Goal: Task Accomplishment & Management: Use online tool/utility

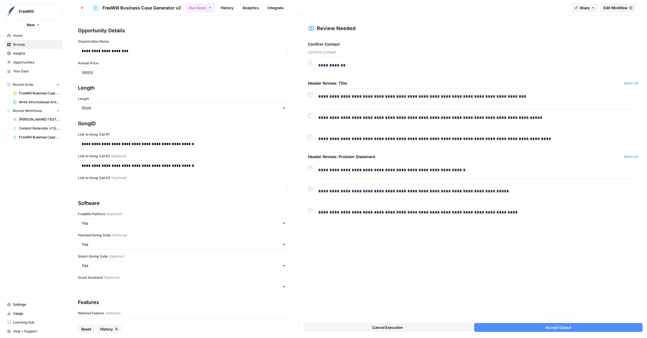
click at [532, 327] on button "Accept Output" at bounding box center [558, 327] width 168 height 9
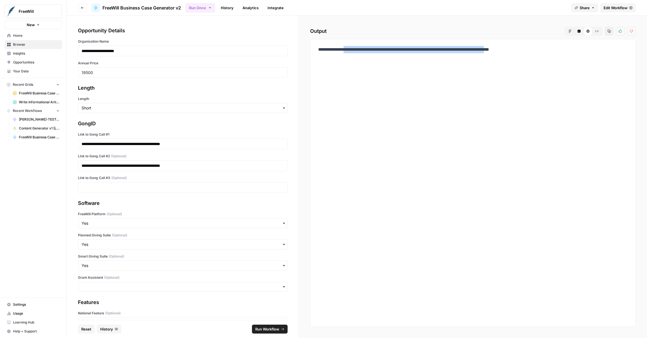
drag, startPoint x: 543, startPoint y: 49, endPoint x: 342, endPoint y: 51, distance: 200.7
click at [342, 51] on p "**********" at bounding box center [472, 49] width 309 height 7
copy p "**********"
click at [223, 6] on link "History" at bounding box center [226, 7] width 19 height 9
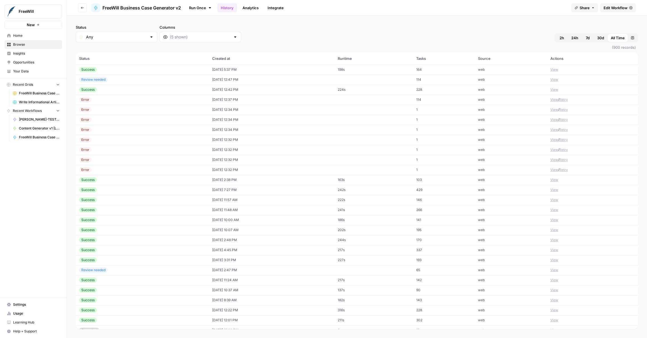
click at [160, 88] on div "Success" at bounding box center [142, 89] width 126 height 5
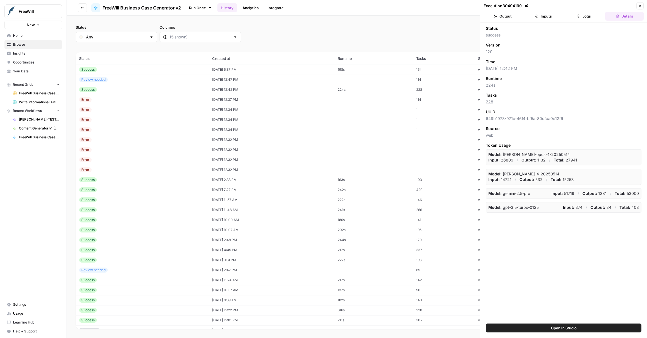
click at [490, 20] on button "Output" at bounding box center [502, 16] width 38 height 9
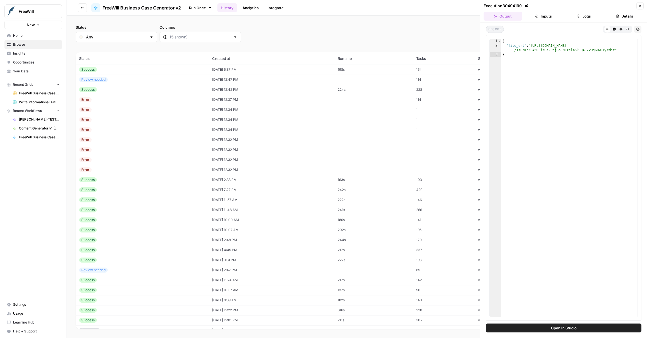
click at [501, 14] on button "Output" at bounding box center [502, 16] width 38 height 9
type textarea "**********"
drag, startPoint x: 532, startPoint y: 45, endPoint x: 614, endPoint y: 48, distance: 82.1
click at [614, 48] on div "{ "file_url" : "[URL][DOMAIN_NAME] /1sBrmcZR45DuirRKkPdj8buMFzelm6k_QA_ZvOgGUwT…" at bounding box center [569, 182] width 136 height 287
drag, startPoint x: 614, startPoint y: 49, endPoint x: 532, endPoint y: 44, distance: 82.3
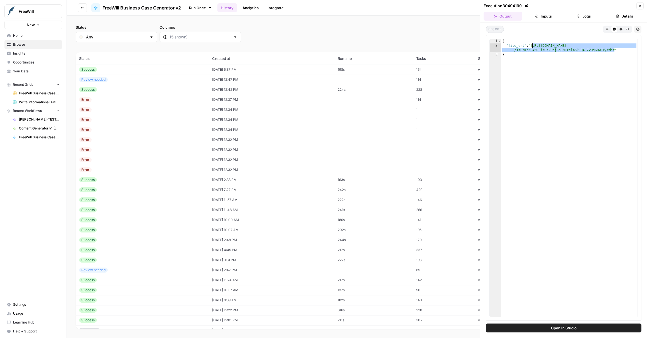
click at [532, 44] on div "{ "file_url" : "[URL][DOMAIN_NAME] /1sBrmcZR45DuirRKkPdj8buMFzelm6k_QA_ZvOgGUwT…" at bounding box center [569, 182] width 136 height 287
click at [127, 179] on div "Success" at bounding box center [142, 179] width 126 height 5
type textarea "**********"
drag, startPoint x: 533, startPoint y: 45, endPoint x: 614, endPoint y: 49, distance: 81.3
click at [614, 49] on div "{ "file_url" : "[URL][DOMAIN_NAME] /1WGkPnIlrrlbw9L8egcueltt-JC6Ft1cL_Ds4rni27R…" at bounding box center [569, 182] width 136 height 287
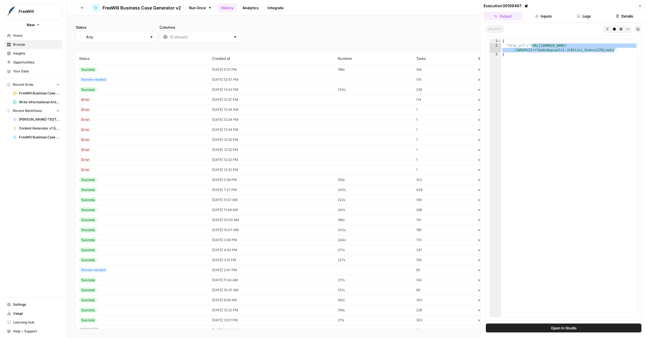
click at [637, 4] on button "Close" at bounding box center [639, 5] width 7 height 7
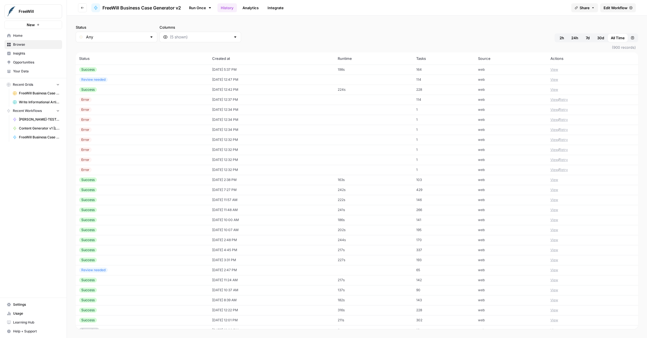
click at [612, 9] on span "Edit Workflow" at bounding box center [615, 8] width 24 height 6
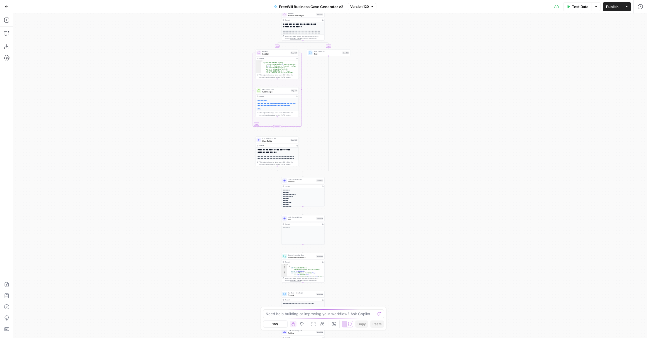
drag, startPoint x: 254, startPoint y: 178, endPoint x: 188, endPoint y: -41, distance: 228.0
click at [188, 0] on html "FreeWill New Home Browse Insights Opportunities Your Data Recent Grids FreeWill…" at bounding box center [323, 169] width 647 height 338
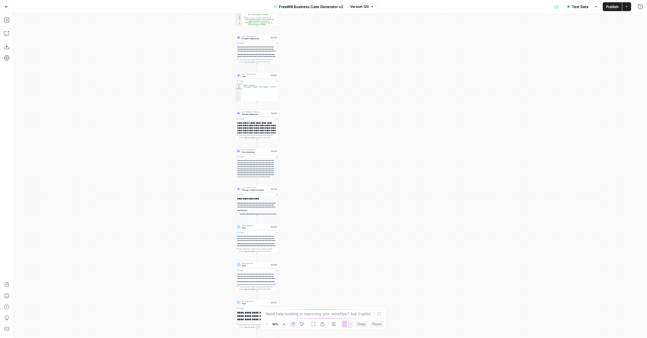
drag, startPoint x: 377, startPoint y: 235, endPoint x: 369, endPoint y: -22, distance: 256.4
click at [369, 0] on html "FreeWill New Home Browse Insights Opportunities Your Data Recent Grids FreeWill…" at bounding box center [323, 169] width 647 height 338
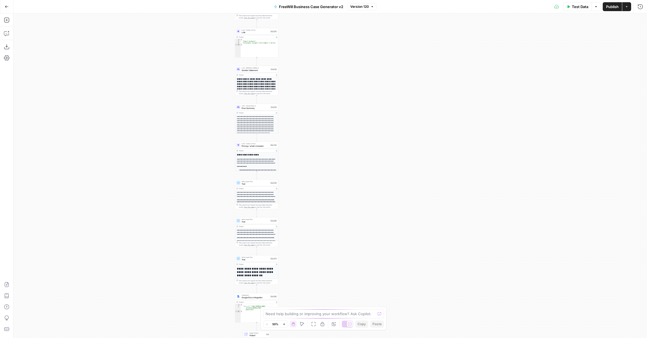
drag, startPoint x: 356, startPoint y: 193, endPoint x: 354, endPoint y: 86, distance: 106.6
click at [355, 86] on div "true false Workflow Input Settings Inputs LLM · GPT 3.5 Turbo Extract Call Ids …" at bounding box center [329, 175] width 633 height 324
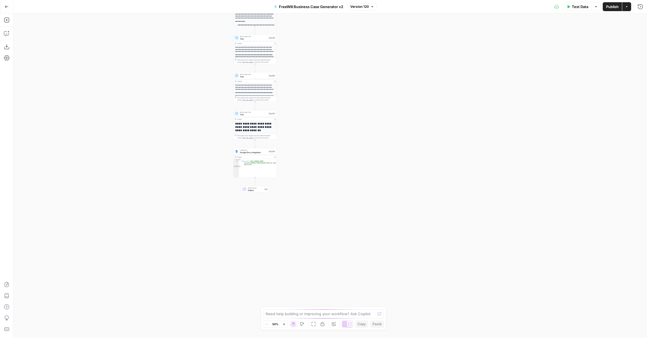
drag, startPoint x: 355, startPoint y: 165, endPoint x: 354, endPoint y: 83, distance: 81.5
click at [354, 82] on div "true false Workflow Input Settings Inputs LLM · GPT 3.5 Turbo Extract Call Ids …" at bounding box center [329, 175] width 633 height 324
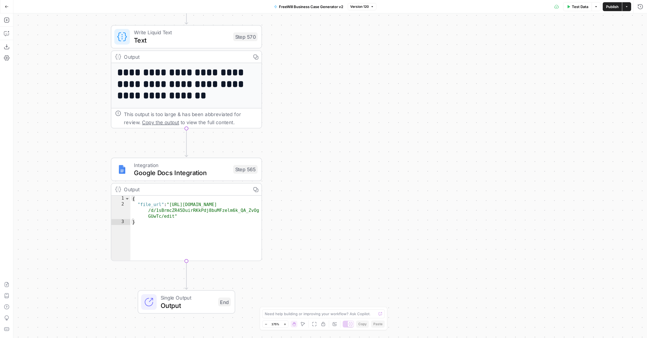
drag, startPoint x: 317, startPoint y: 136, endPoint x: 403, endPoint y: 115, distance: 88.4
click at [403, 115] on div "true false Workflow Input Settings Inputs LLM · GPT 3.5 Turbo Extract Call Ids …" at bounding box center [329, 175] width 633 height 324
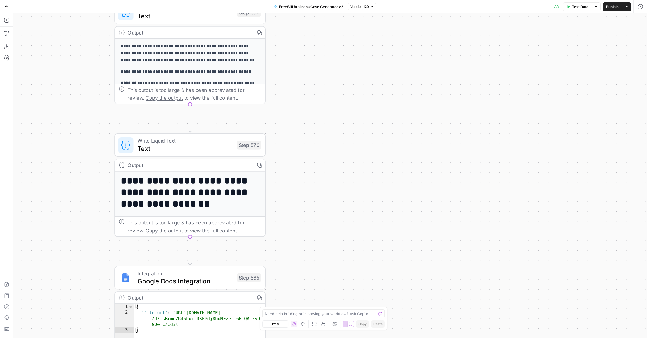
drag, startPoint x: 283, startPoint y: 96, endPoint x: 287, endPoint y: 204, distance: 107.7
click at [287, 204] on div "true false Workflow Input Settings Inputs LLM · GPT 3.5 Turbo Extract Call Ids …" at bounding box center [329, 175] width 633 height 324
click at [183, 154] on div "Write Liquid Text Text Step 570 Copy step Delete step Add Note Test" at bounding box center [189, 144] width 151 height 23
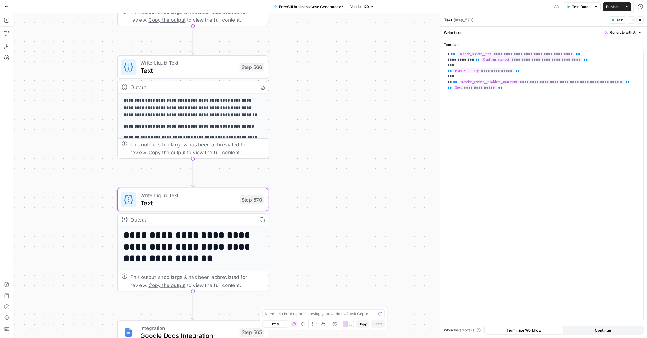
drag, startPoint x: 306, startPoint y: 88, endPoint x: 309, endPoint y: 142, distance: 54.9
click at [309, 142] on div "true false Workflow Input Settings Inputs LLM · GPT 3.5 Turbo Extract Call Ids …" at bounding box center [329, 175] width 633 height 324
click at [189, 65] on span "Write Liquid Text" at bounding box center [187, 63] width 95 height 8
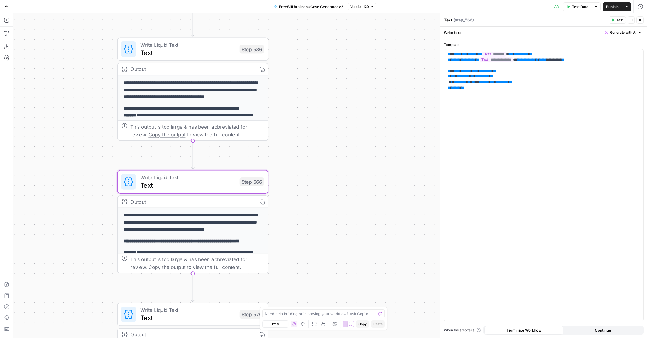
drag, startPoint x: 303, startPoint y: 37, endPoint x: 303, endPoint y: 152, distance: 115.2
click at [303, 152] on div "true false Workflow Input Settings Inputs LLM · GPT 3.5 Turbo Extract Call Ids …" at bounding box center [329, 175] width 633 height 324
click at [190, 65] on div "Output Copy" at bounding box center [193, 70] width 150 height 12
click at [186, 49] on span "Text" at bounding box center [187, 53] width 95 height 10
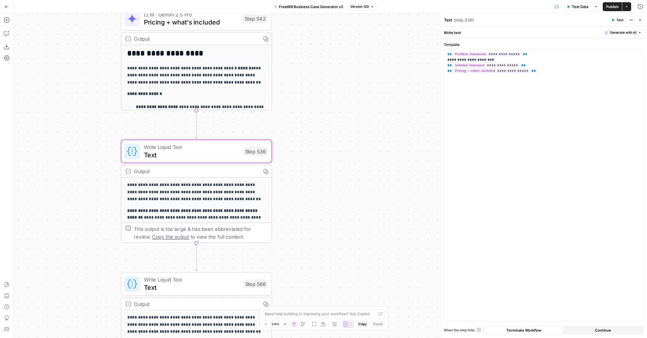
drag, startPoint x: 311, startPoint y: 49, endPoint x: 314, endPoint y: 149, distance: 100.8
click at [314, 149] on div "true false Workflow Input Settings Inputs LLM · GPT 3.5 Turbo Extract Call Ids …" at bounding box center [329, 175] width 633 height 324
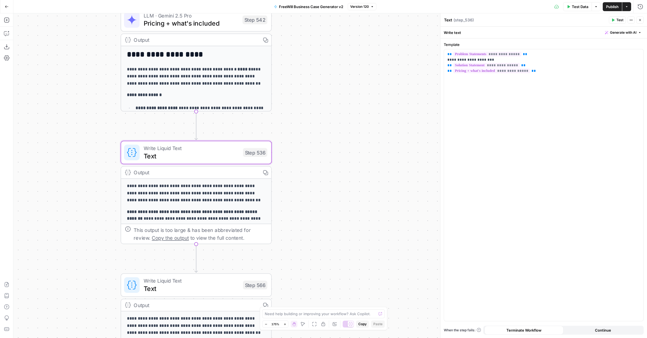
drag, startPoint x: 343, startPoint y: 52, endPoint x: 343, endPoint y: 65, distance: 13.1
click at [343, 63] on div "true false Workflow Input Settings Inputs LLM · GPT 3.5 Turbo Extract Call Ids …" at bounding box center [329, 175] width 633 height 324
